Goal: Task Accomplishment & Management: Use online tool/utility

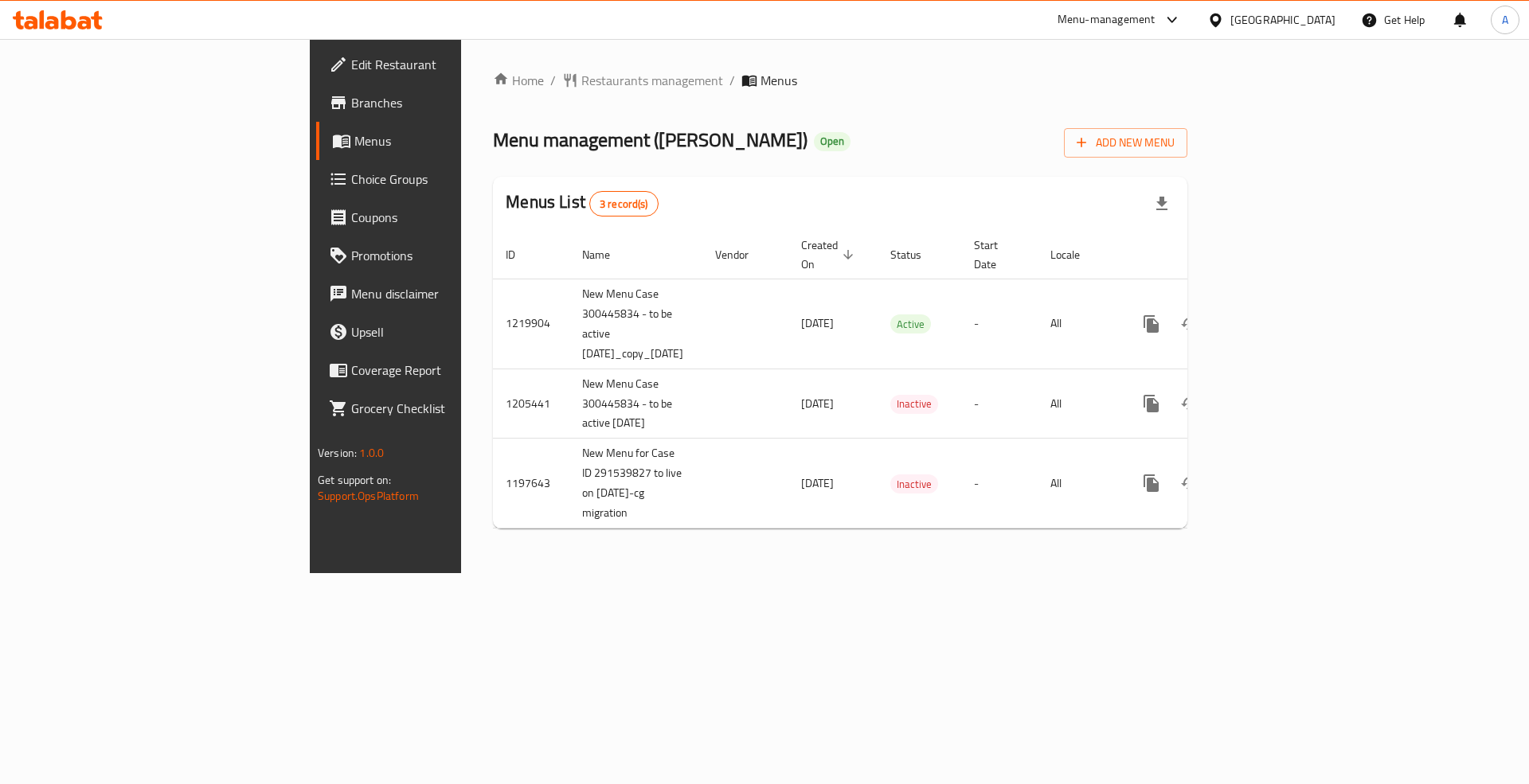
click at [1313, 17] on div "[GEOGRAPHIC_DATA]" at bounding box center [1282, 20] width 105 height 18
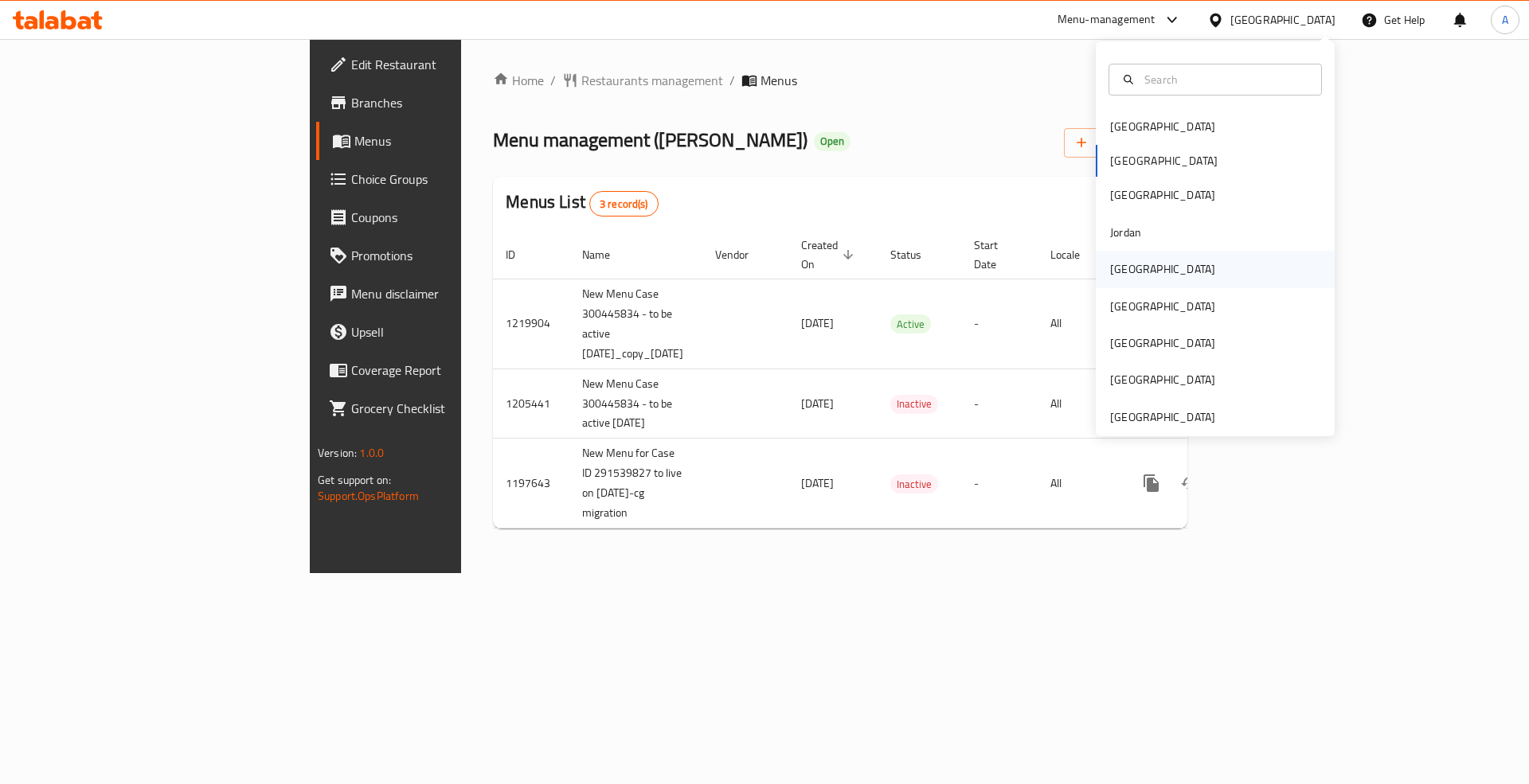
click at [1134, 262] on div "[GEOGRAPHIC_DATA]" at bounding box center [1162, 269] width 131 height 37
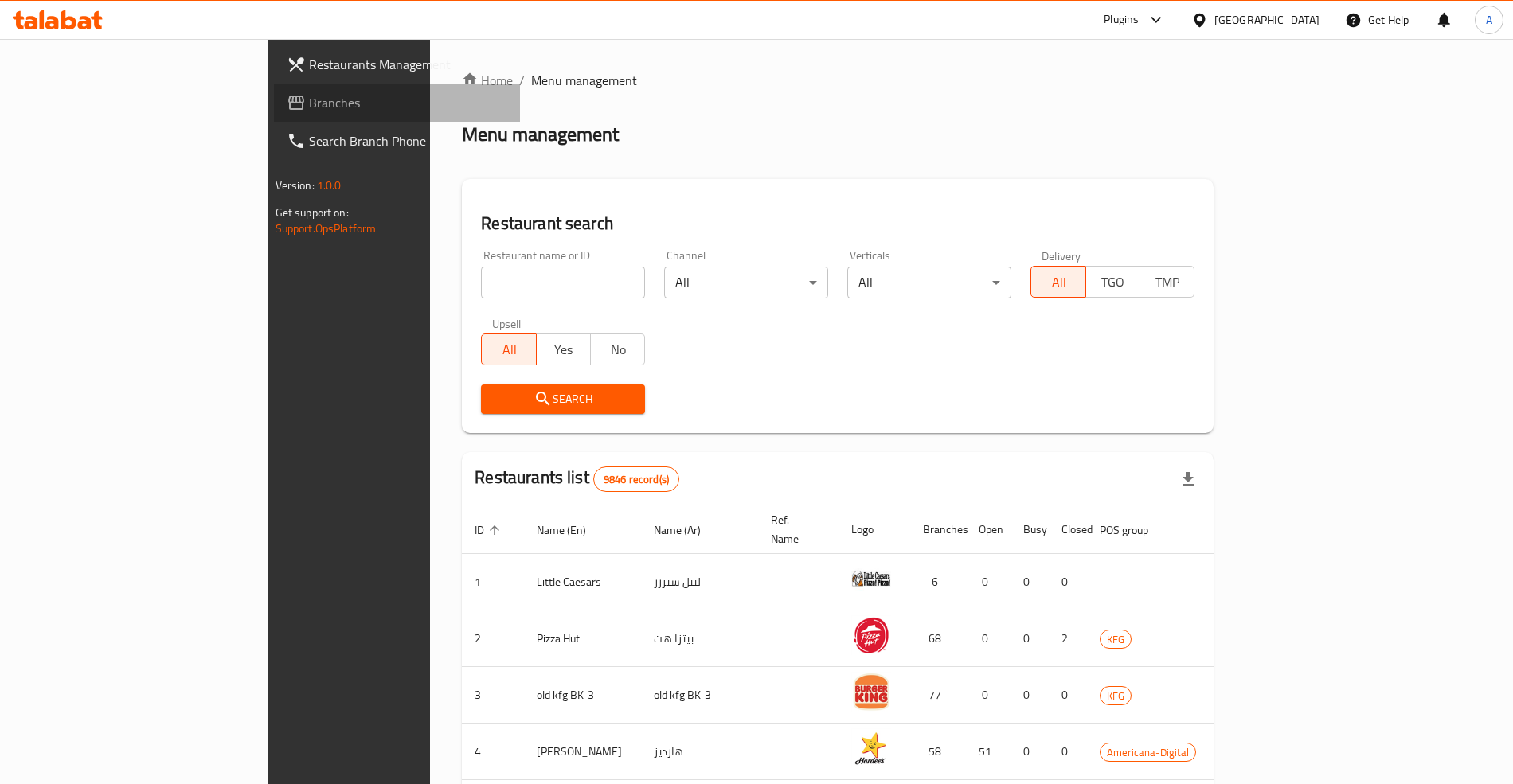
drag, startPoint x: 90, startPoint y: 101, endPoint x: 88, endPoint y: 88, distance: 13.2
click at [309, 101] on span "Branches" at bounding box center [408, 102] width 198 height 19
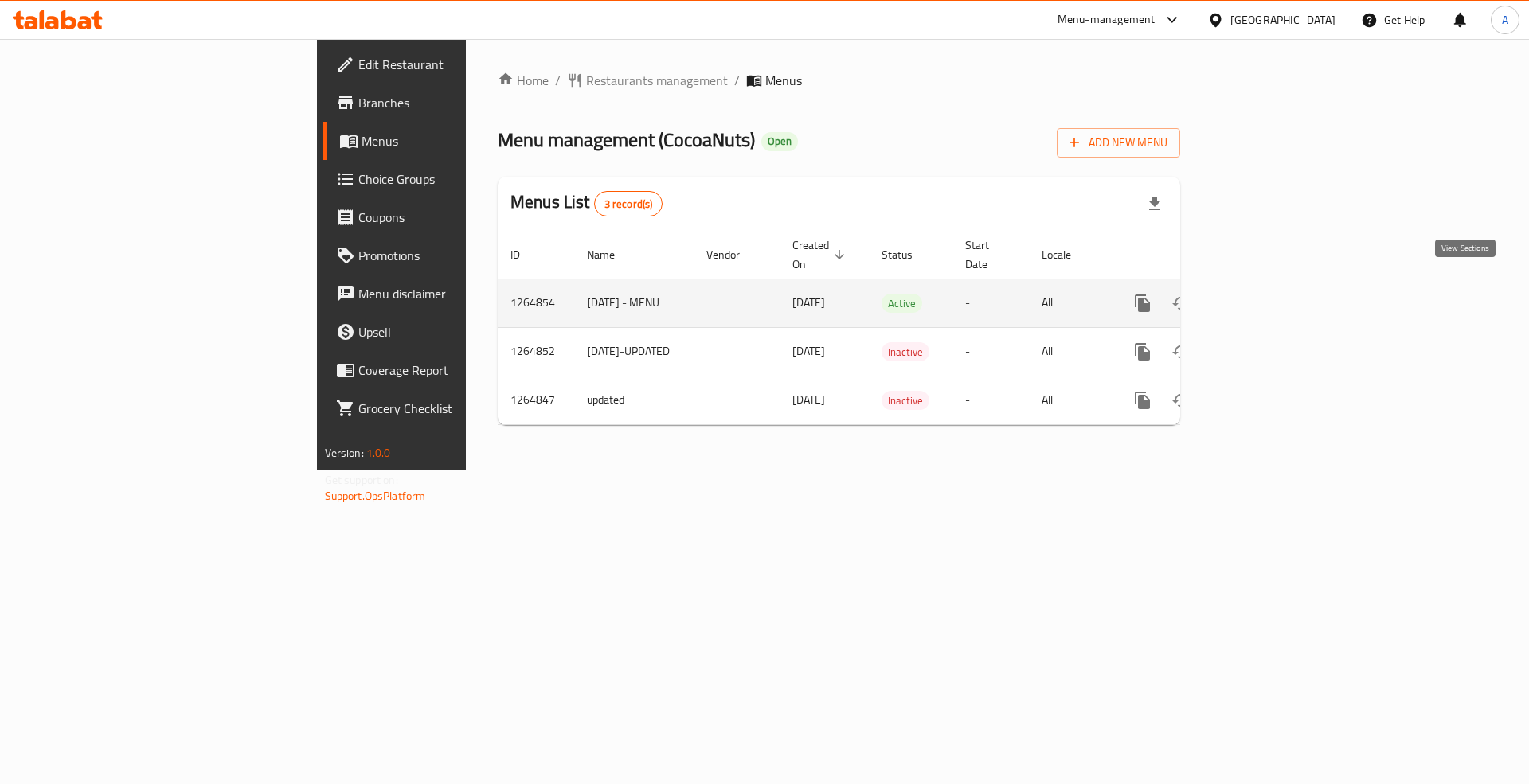
click at [1267, 294] on icon "enhanced table" at bounding box center [1257, 303] width 19 height 19
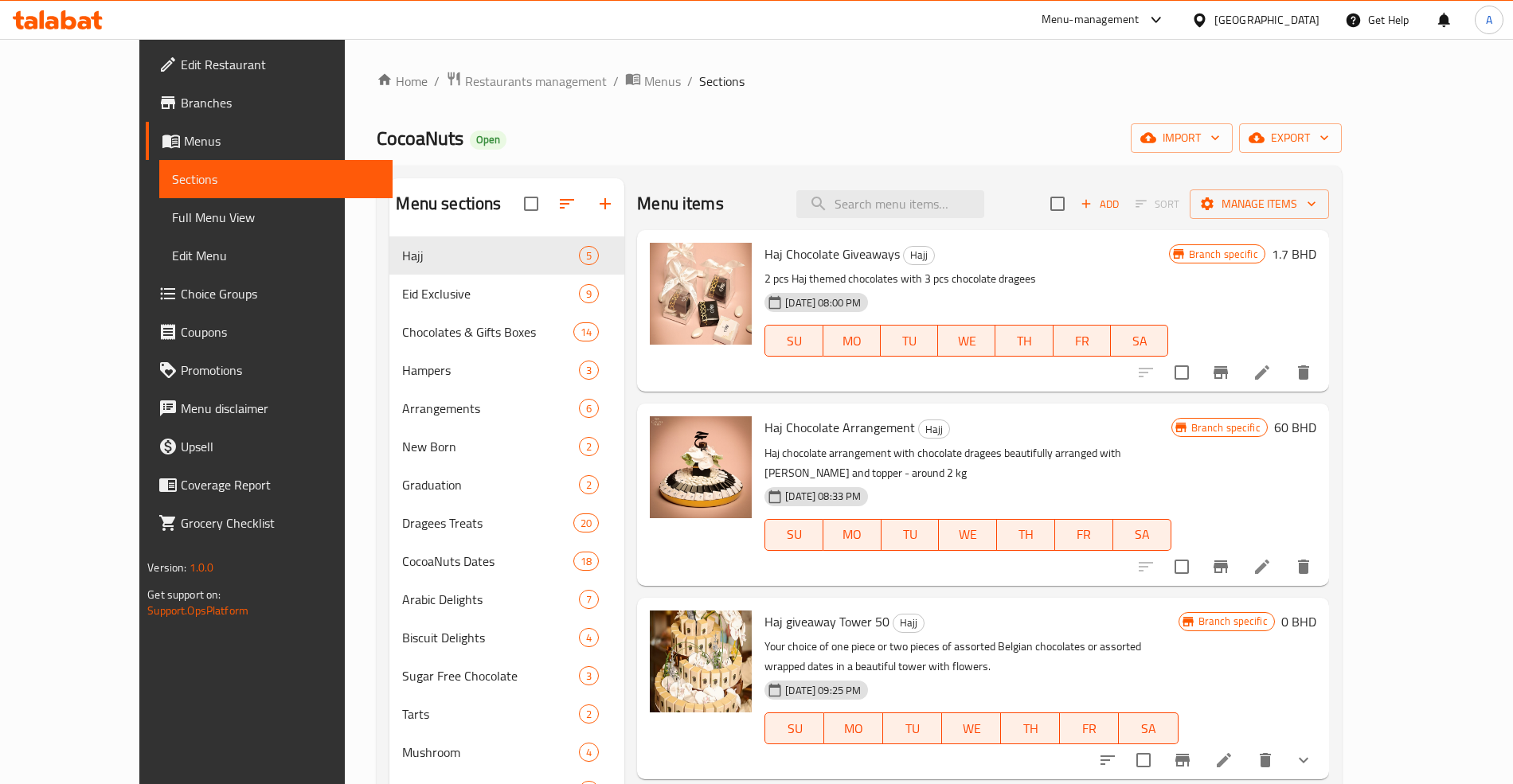
drag, startPoint x: 894, startPoint y: 237, endPoint x: 931, endPoint y: 221, distance: 40.3
click at [896, 236] on div "Haj Chocolate Giveaways Hajj 2 pcs Haj themed chocolates with 3 pcs chocolate d…" at bounding box center [967, 310] width 417 height 148
click at [957, 207] on input "search" at bounding box center [890, 204] width 188 height 28
paste input "haj giveaway tower"
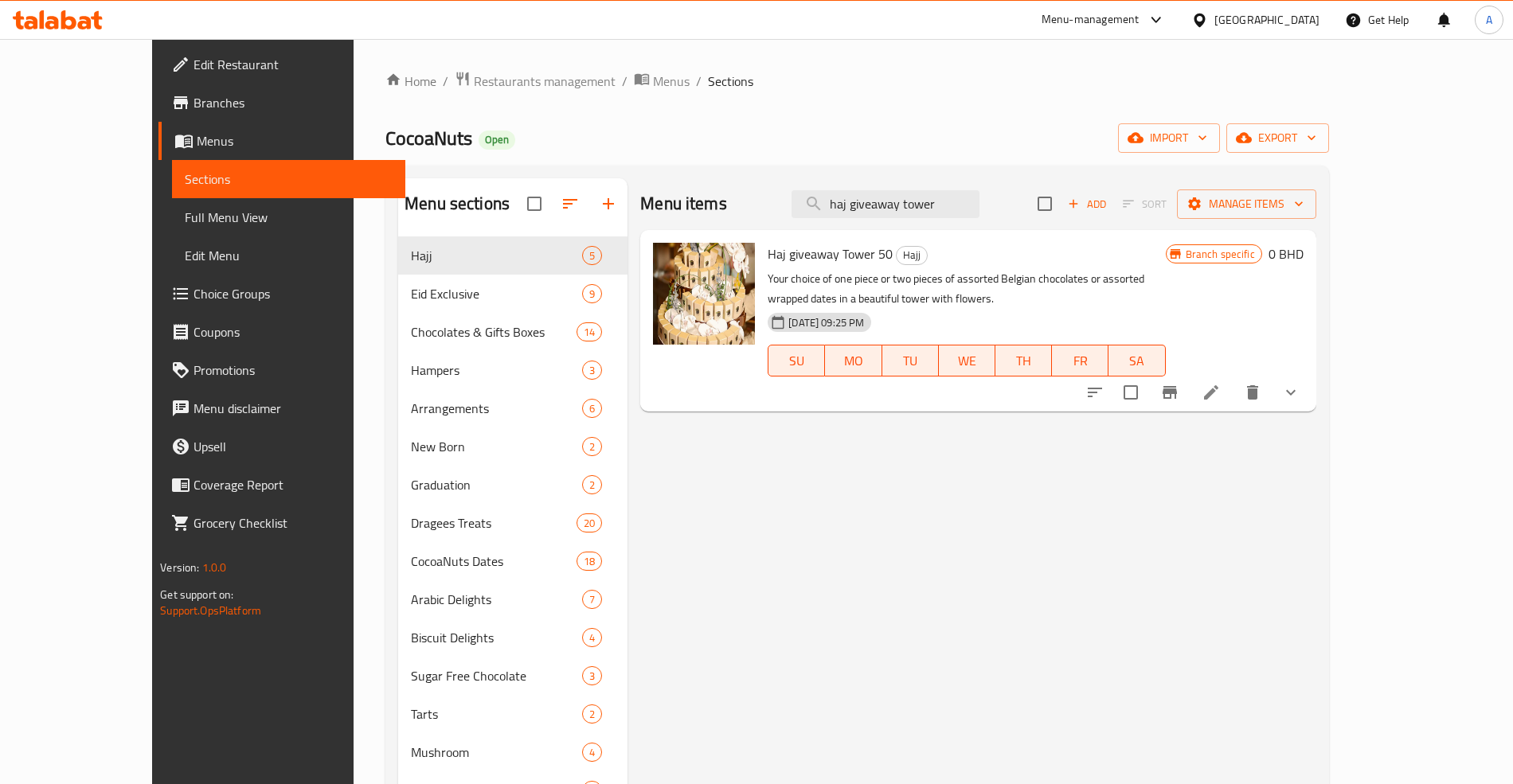
type input "haj giveaway tower"
click at [826, 253] on span "Haj giveaway Tower 50" at bounding box center [829, 254] width 125 height 24
drag, startPoint x: 826, startPoint y: 253, endPoint x: 741, endPoint y: 255, distance: 85.0
click at [767, 255] on span "Haj giveaway Tower 50" at bounding box center [829, 254] width 125 height 24
copy span "Haj giveaway Tower"
